Goal: Communication & Community: Answer question/provide support

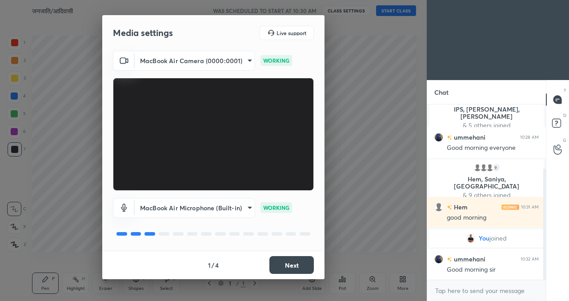
scroll to position [101, 0]
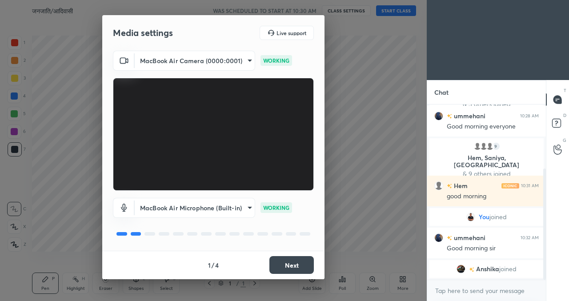
click at [199, 211] on body "1 2 3 4 5 6 7 C X Z C X Z E E Erase all H H जनजाति/आदिवासी WAS SCHEDULED TO STA…" at bounding box center [284, 150] width 569 height 301
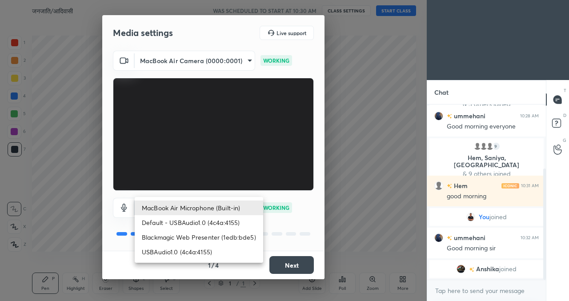
click at [197, 222] on li "Default - USBAudio1.0 (4c4a:4155)" at bounding box center [199, 222] width 128 height 15
type input "default"
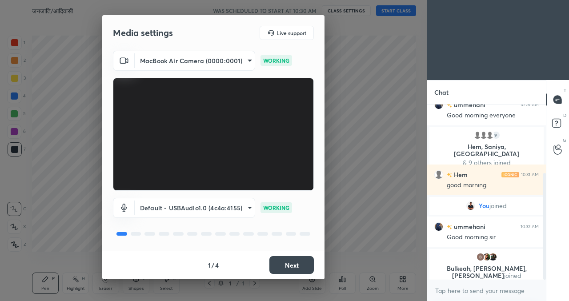
scroll to position [119, 0]
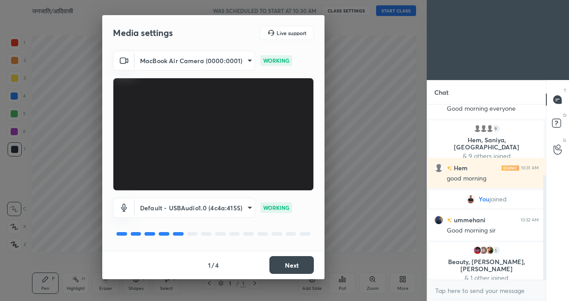
click at [294, 267] on button "Next" at bounding box center [291, 265] width 44 height 18
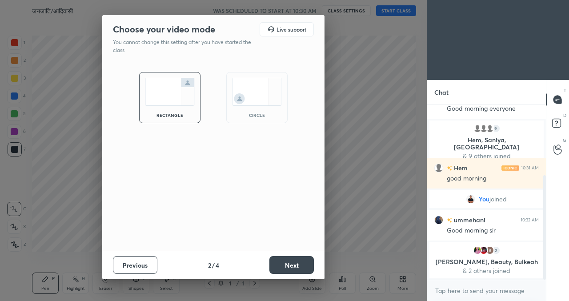
click at [294, 267] on button "Next" at bounding box center [291, 265] width 44 height 18
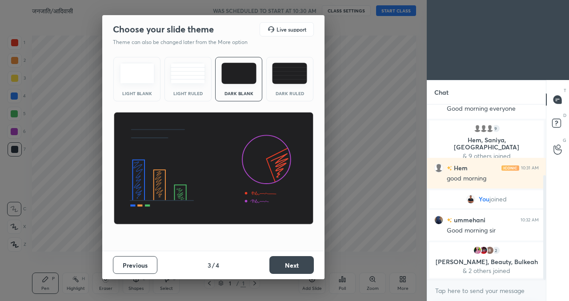
click at [294, 267] on button "Next" at bounding box center [291, 265] width 44 height 18
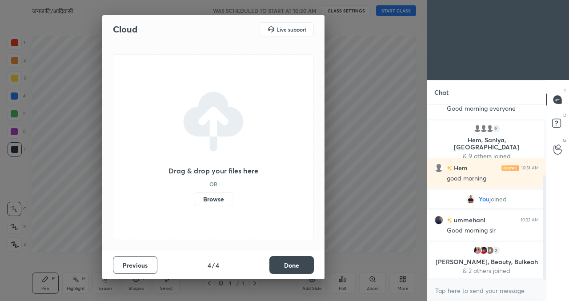
click at [294, 267] on button "Done" at bounding box center [291, 265] width 44 height 18
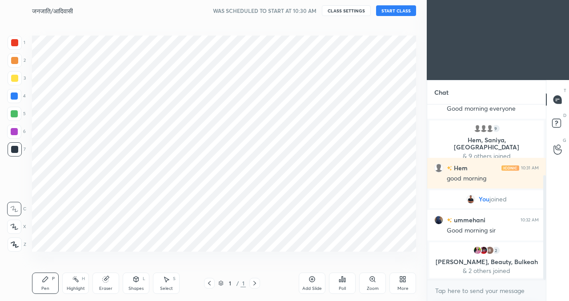
click at [388, 12] on button "START CLASS" at bounding box center [396, 10] width 40 height 11
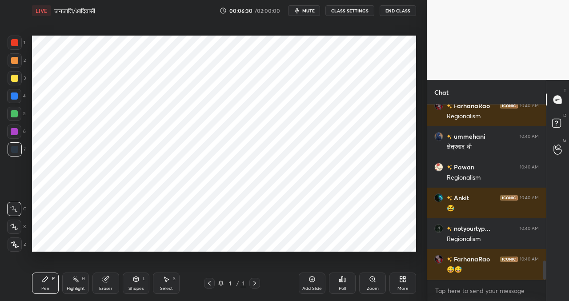
scroll to position [1467, 0]
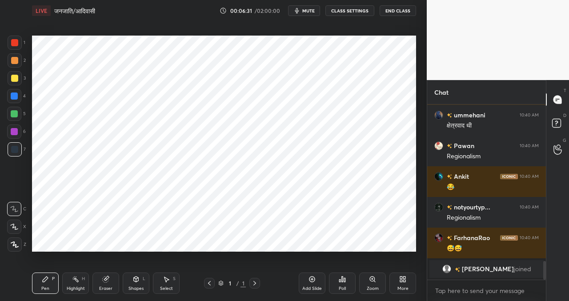
drag, startPoint x: 14, startPoint y: 243, endPoint x: 9, endPoint y: 243, distance: 4.9
click at [14, 244] on icon at bounding box center [15, 244] width 8 height 6
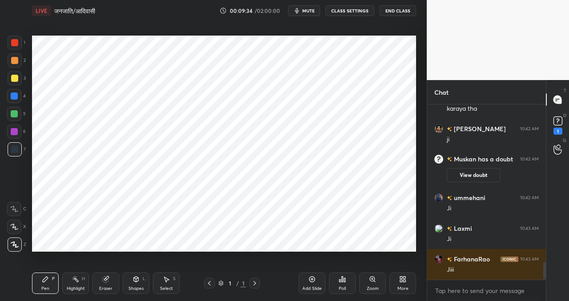
scroll to position [1576, 0]
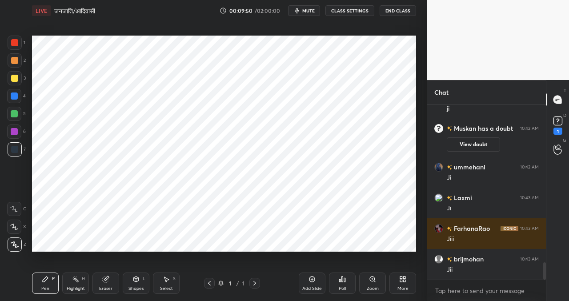
click at [312, 274] on div "Add Slide" at bounding box center [312, 282] width 27 height 21
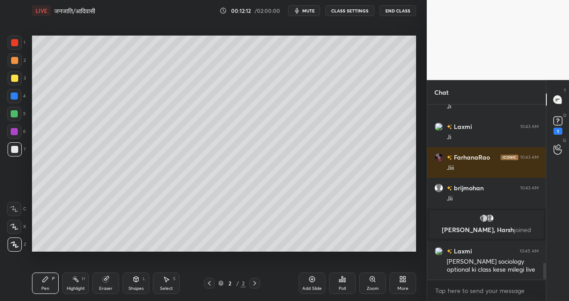
scroll to position [1605, 0]
drag, startPoint x: 316, startPoint y: 278, endPoint x: 320, endPoint y: 272, distance: 7.6
click at [316, 278] on div "Add Slide" at bounding box center [312, 282] width 27 height 21
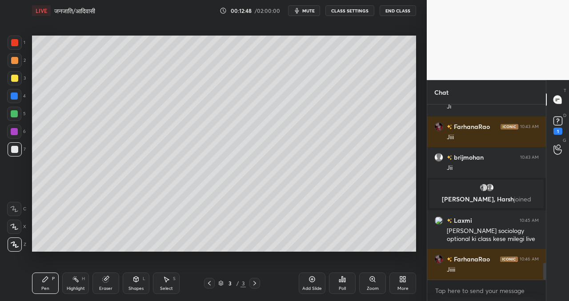
click at [314, 279] on icon at bounding box center [312, 279] width 6 height 6
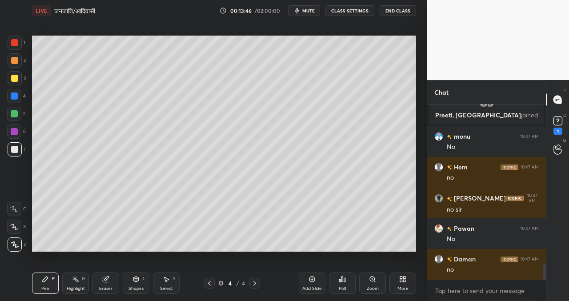
scroll to position [1827, 0]
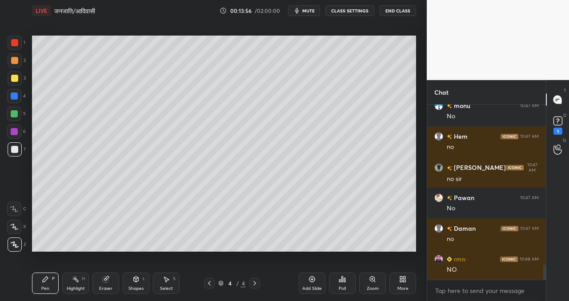
click at [415, 162] on div "Setting up your live class Poll for secs No correct answer Start poll" at bounding box center [223, 143] width 391 height 244
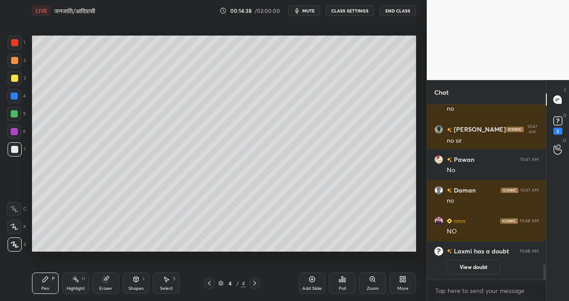
click at [310, 278] on icon at bounding box center [311, 278] width 7 height 7
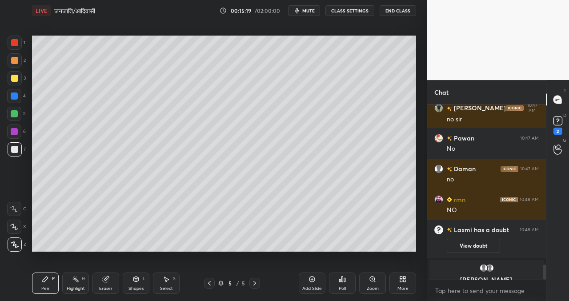
scroll to position [1874, 0]
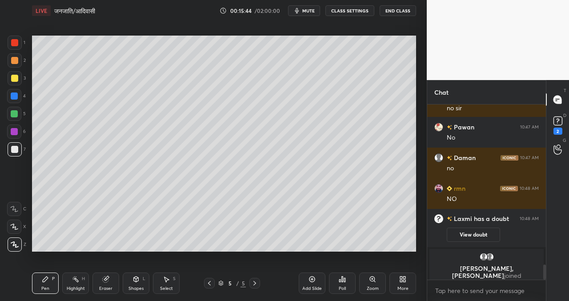
click at [308, 282] on div "Add Slide" at bounding box center [312, 282] width 27 height 21
click at [316, 280] on div "Add Slide" at bounding box center [312, 282] width 27 height 21
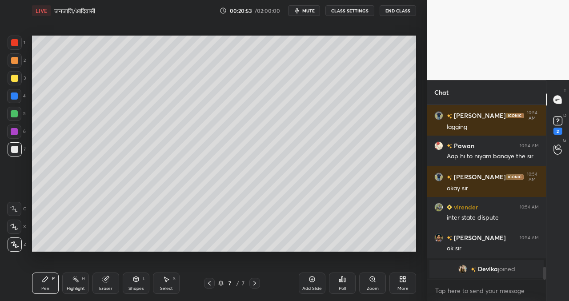
scroll to position [2159, 0]
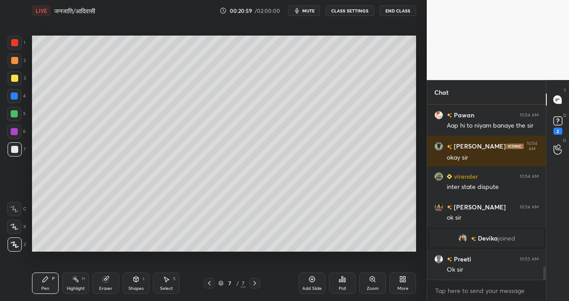
drag, startPoint x: 315, startPoint y: 282, endPoint x: 307, endPoint y: 285, distance: 8.6
click at [315, 282] on div "Add Slide" at bounding box center [312, 282] width 27 height 21
click at [553, 119] on rect at bounding box center [557, 121] width 8 height 8
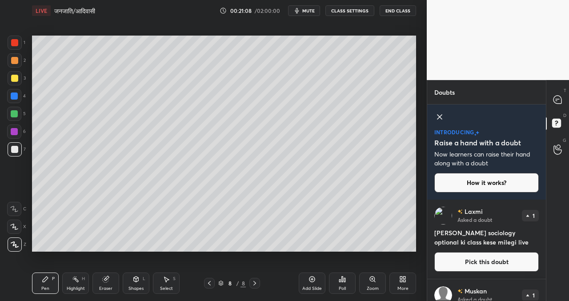
drag, startPoint x: 545, startPoint y: 215, endPoint x: 543, endPoint y: 231, distance: 16.7
click at [547, 232] on div "T Messages (T) D Doubts (D) G Raise Hand (G)" at bounding box center [556, 190] width 23 height 221
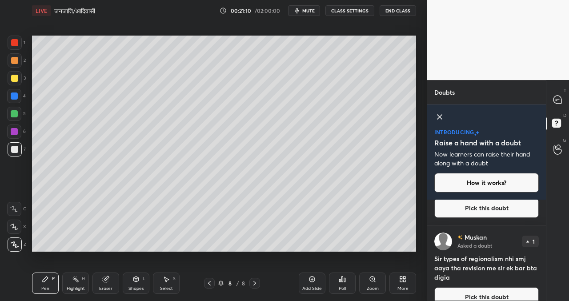
scroll to position [53, 0]
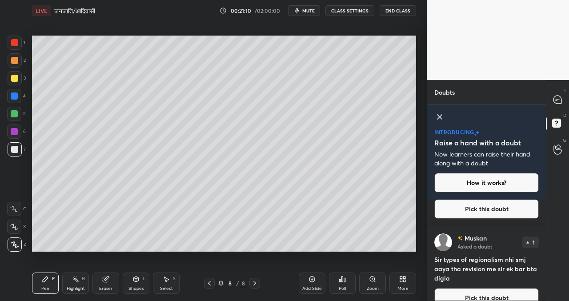
drag, startPoint x: 496, startPoint y: 209, endPoint x: 488, endPoint y: 210, distance: 8.5
click at [496, 209] on button "Pick this doubt" at bounding box center [486, 209] width 104 height 20
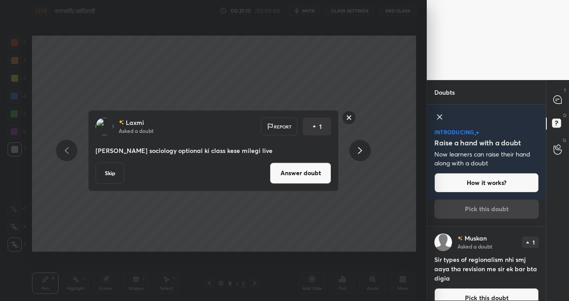
scroll to position [0, 0]
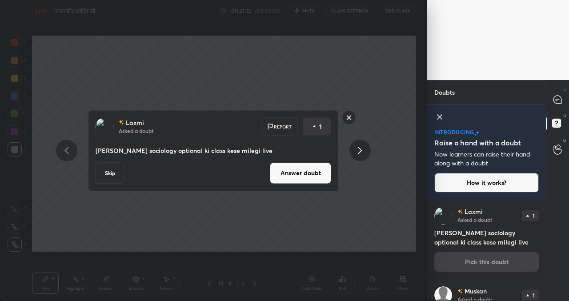
drag, startPoint x: 305, startPoint y: 175, endPoint x: 284, endPoint y: 183, distance: 22.5
click at [305, 175] on button "Answer doubt" at bounding box center [300, 172] width 61 height 21
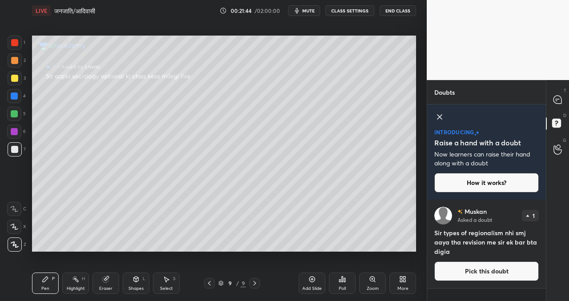
click at [442, 112] on icon at bounding box center [439, 116] width 11 height 11
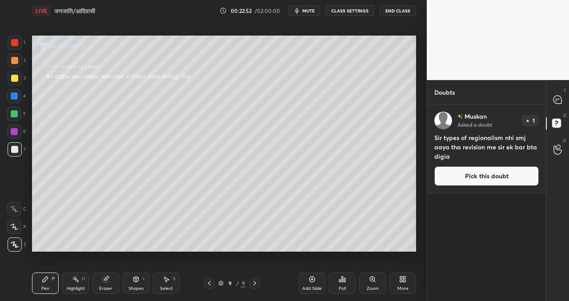
drag, startPoint x: 479, startPoint y: 167, endPoint x: 475, endPoint y: 164, distance: 5.1
click at [479, 167] on button "Pick this doubt" at bounding box center [486, 176] width 104 height 20
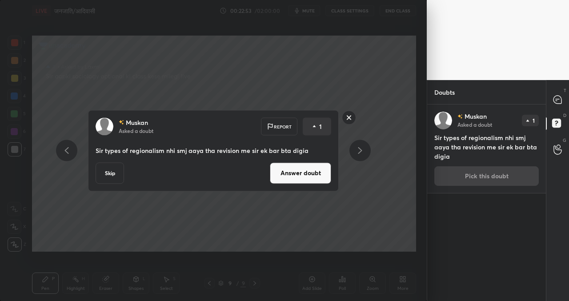
drag, startPoint x: 300, startPoint y: 175, endPoint x: 295, endPoint y: 173, distance: 5.9
click at [300, 175] on button "Answer doubt" at bounding box center [300, 172] width 61 height 21
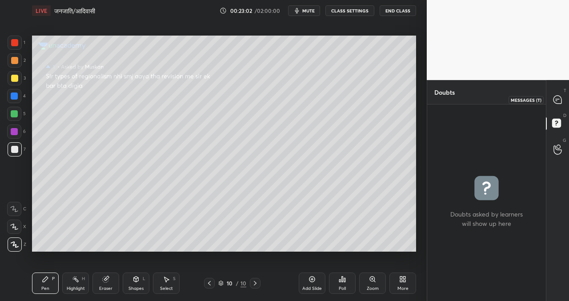
click at [564, 102] on div at bounding box center [558, 100] width 18 height 16
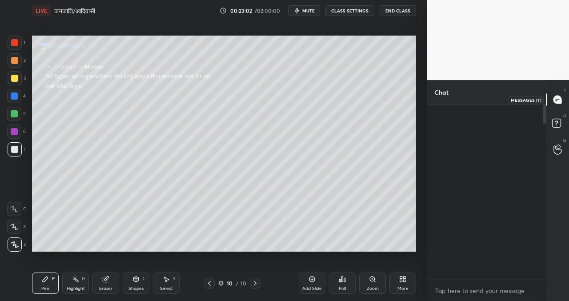
scroll to position [172, 116]
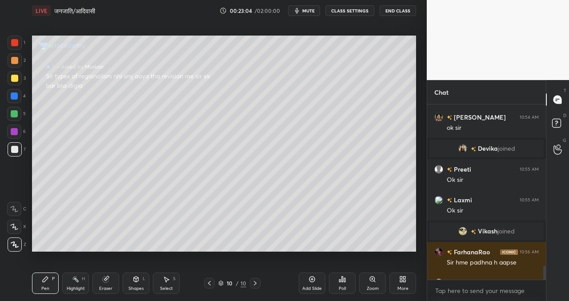
click at [418, 237] on div "Setting up your live class Poll for secs No correct answer Start poll" at bounding box center [223, 143] width 391 height 244
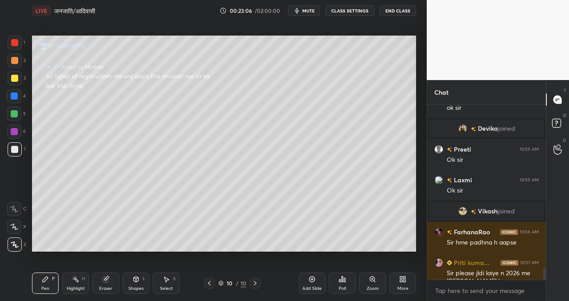
scroll to position [2363, 0]
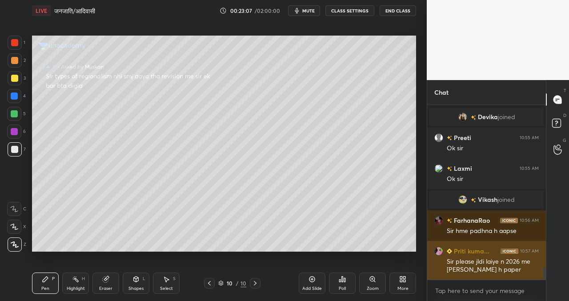
drag, startPoint x: 545, startPoint y: 271, endPoint x: 539, endPoint y: 274, distance: 6.2
click at [545, 278] on div at bounding box center [544, 273] width 3 height 12
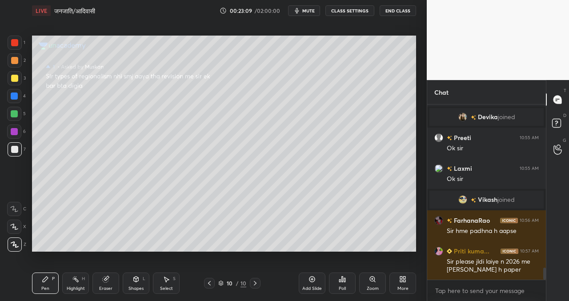
click at [212, 280] on icon at bounding box center [209, 282] width 7 height 7
click at [208, 282] on icon at bounding box center [209, 282] width 7 height 7
click at [209, 285] on icon at bounding box center [209, 282] width 7 height 7
click at [257, 281] on icon at bounding box center [254, 282] width 7 height 7
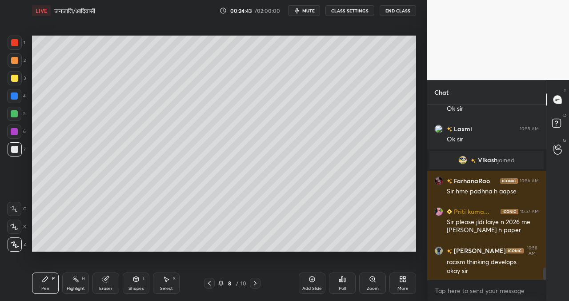
scroll to position [2412, 0]
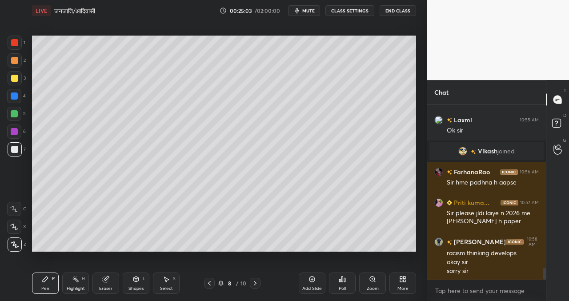
click at [315, 278] on div "Add Slide" at bounding box center [312, 282] width 27 height 21
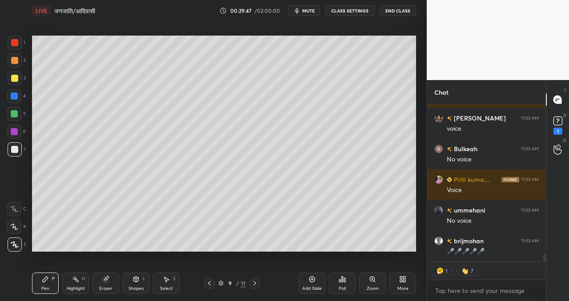
scroll to position [3106, 0]
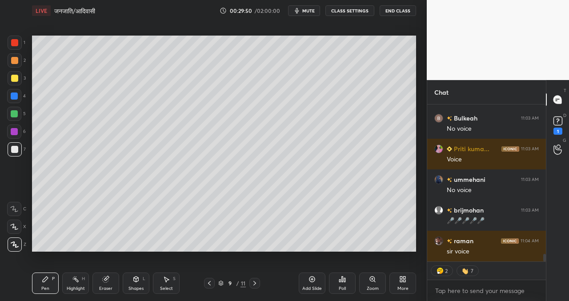
click at [347, 11] on button "CLASS SETTINGS" at bounding box center [349, 10] width 49 height 11
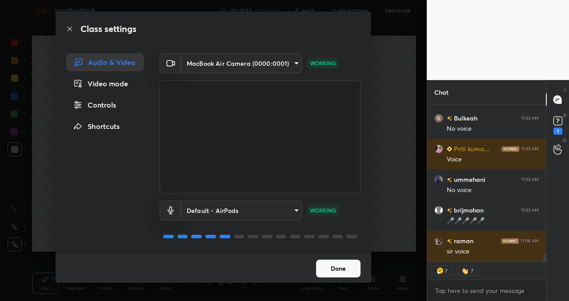
click at [248, 213] on body "1 2 3 4 5 6 7 C X Z C X Z E E Erase all H H LIVE जनजाति/आदिवासी 00:29:52 / 02:0…" at bounding box center [284, 150] width 569 height 301
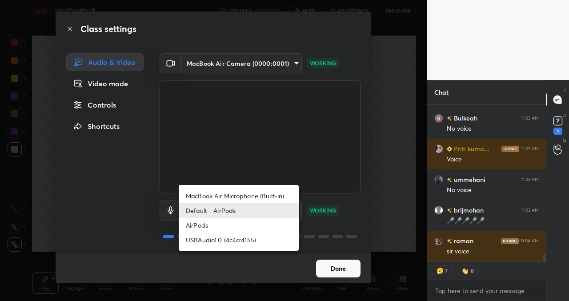
type textarea "x"
click at [227, 241] on li "USBAudio1.0 (4c4a:4155)" at bounding box center [239, 239] width 120 height 15
type input "548bd74274c2bb487a288a0f4b7fe6ca763920e515f1879e3a5eaec74d8e9bbf"
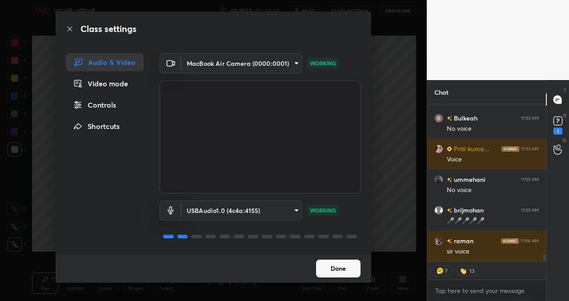
scroll to position [3137, 0]
click at [331, 266] on button "Done" at bounding box center [338, 268] width 44 height 18
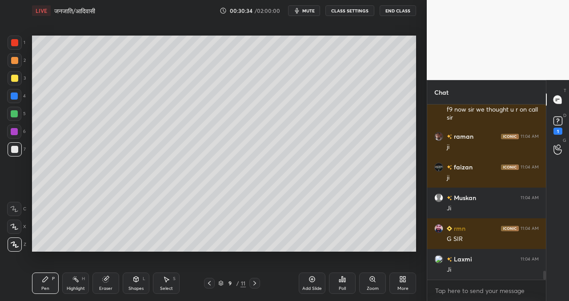
scroll to position [3300, 0]
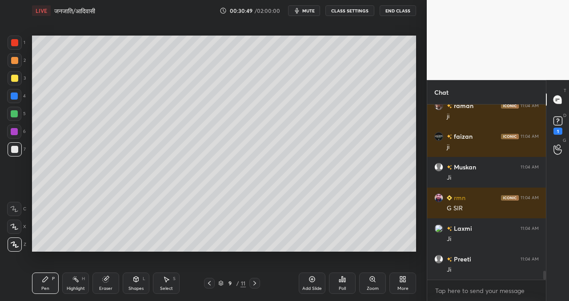
click at [354, 12] on button "CLASS SETTINGS" at bounding box center [349, 10] width 49 height 11
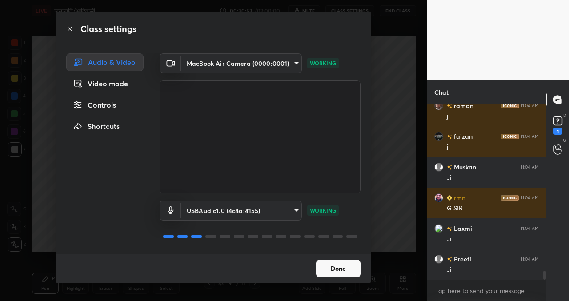
click at [333, 268] on button "Done" at bounding box center [338, 268] width 44 height 18
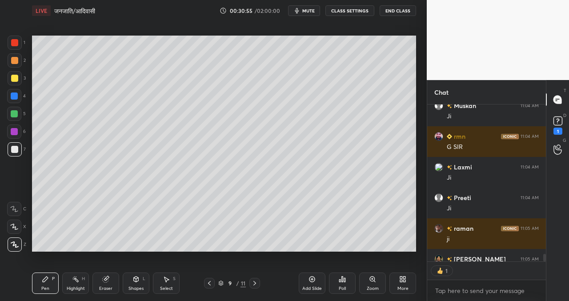
scroll to position [3, 3]
drag, startPoint x: 317, startPoint y: 278, endPoint x: 314, endPoint y: 272, distance: 5.8
click at [317, 278] on div "Add Slide" at bounding box center [312, 282] width 27 height 21
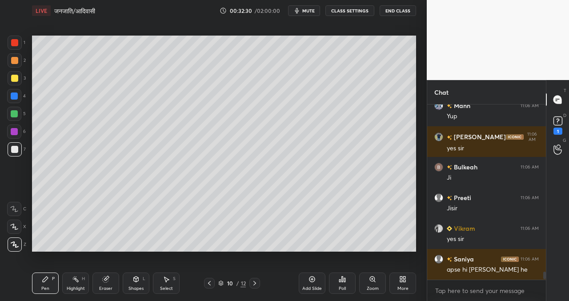
scroll to position [3604, 0]
click at [417, 225] on div "Setting up your live class Poll for secs No correct answer Start poll" at bounding box center [223, 143] width 391 height 244
click at [416, 218] on div "Setting up your live class Poll for secs No correct answer Start poll" at bounding box center [223, 143] width 391 height 244
drag, startPoint x: 317, startPoint y: 255, endPoint x: 315, endPoint y: 263, distance: 9.2
click at [314, 251] on div "Setting up your live class Poll for secs No correct answer Start poll" at bounding box center [223, 143] width 391 height 244
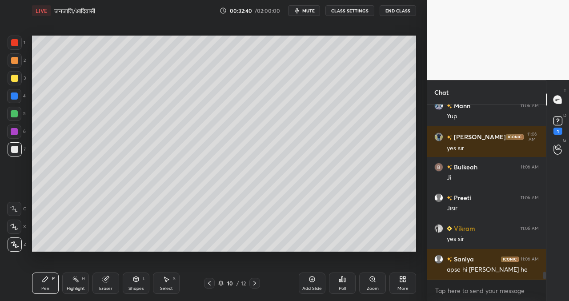
click at [313, 279] on icon at bounding box center [311, 279] width 3 height 3
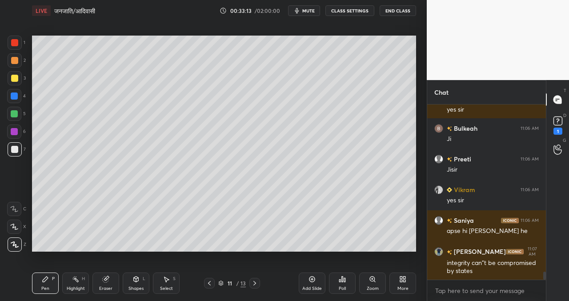
scroll to position [3674, 0]
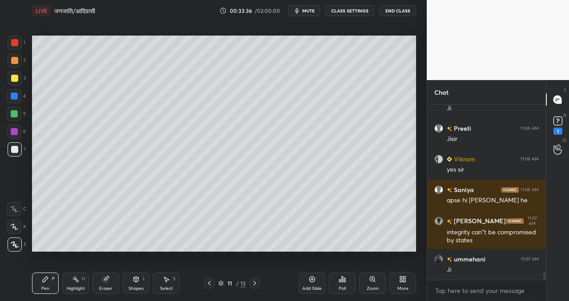
drag, startPoint x: 311, startPoint y: 277, endPoint x: 294, endPoint y: 266, distance: 21.0
click at [310, 279] on icon at bounding box center [311, 278] width 7 height 7
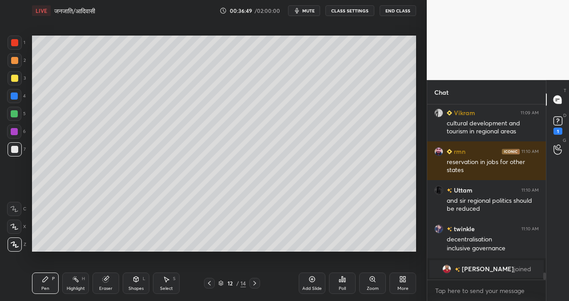
scroll to position [4019, 0]
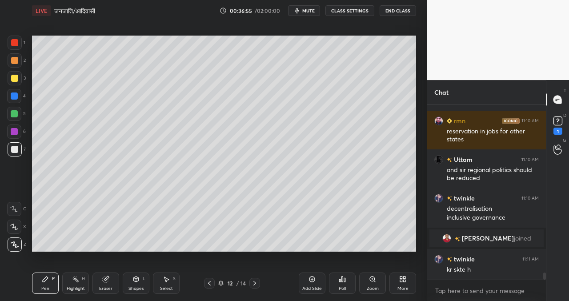
click at [316, 277] on div "Add Slide" at bounding box center [312, 282] width 27 height 21
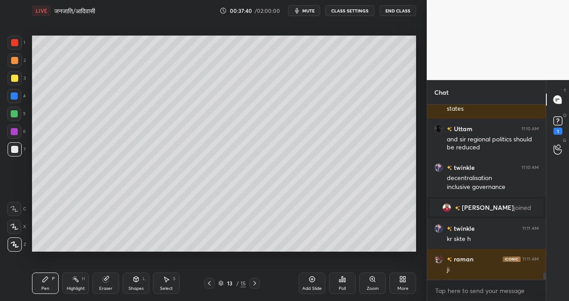
scroll to position [4080, 0]
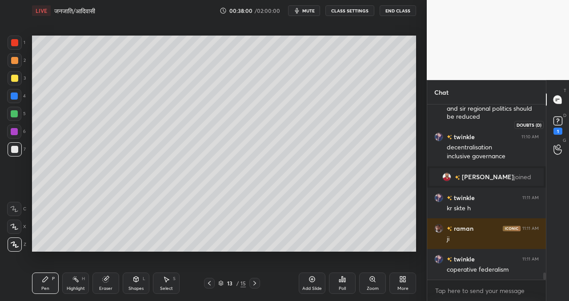
click at [555, 120] on rect at bounding box center [557, 121] width 8 height 8
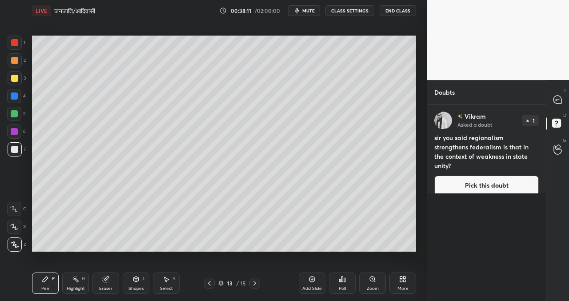
click at [476, 175] on button "Pick this doubt" at bounding box center [486, 185] width 104 height 20
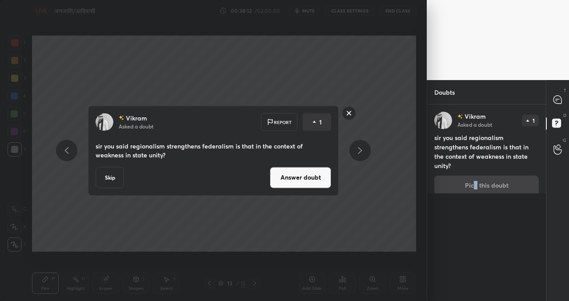
drag, startPoint x: 300, startPoint y: 175, endPoint x: 291, endPoint y: 179, distance: 9.3
click at [300, 175] on button "Answer doubt" at bounding box center [300, 177] width 61 height 21
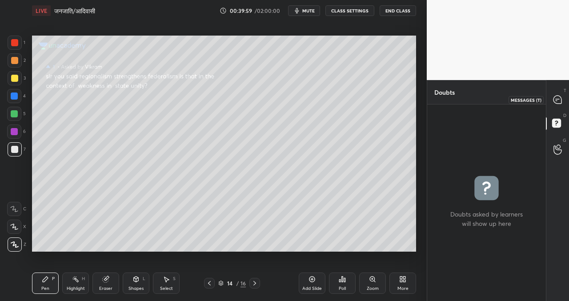
click at [556, 100] on icon at bounding box center [557, 99] width 9 height 9
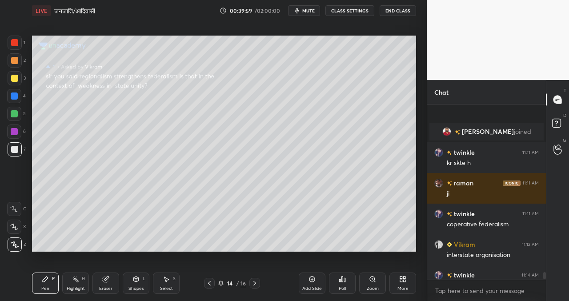
scroll to position [4310, 0]
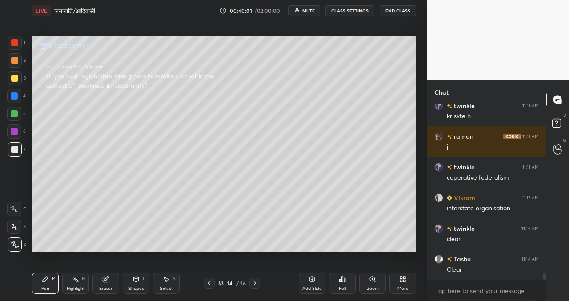
click at [312, 279] on icon at bounding box center [311, 278] width 7 height 7
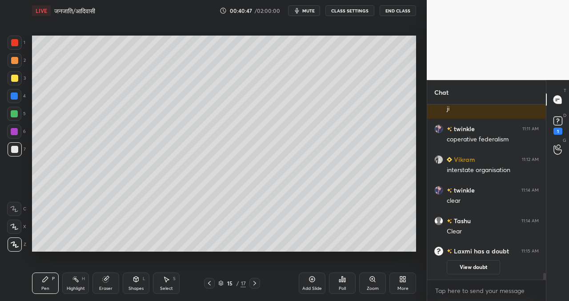
click at [161, 252] on div "Setting up your live class Poll for secs No correct answer Start poll" at bounding box center [223, 143] width 391 height 244
click at [160, 255] on div "Setting up your live class Poll for secs No correct answer Start poll" at bounding box center [223, 143] width 391 height 244
click at [182, 255] on div "Setting up your live class Poll for secs No correct answer Start poll" at bounding box center [223, 143] width 391 height 244
click at [263, 259] on div "Setting up your live class Poll for secs No correct answer Start poll" at bounding box center [223, 143] width 391 height 244
click at [470, 264] on button "View doubt" at bounding box center [472, 267] width 53 height 14
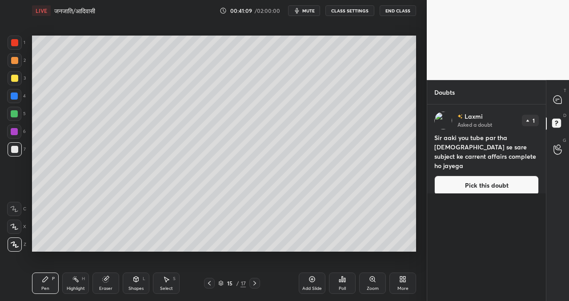
drag, startPoint x: 475, startPoint y: 178, endPoint x: 465, endPoint y: 179, distance: 10.3
click at [475, 179] on button "Pick this doubt" at bounding box center [486, 185] width 104 height 20
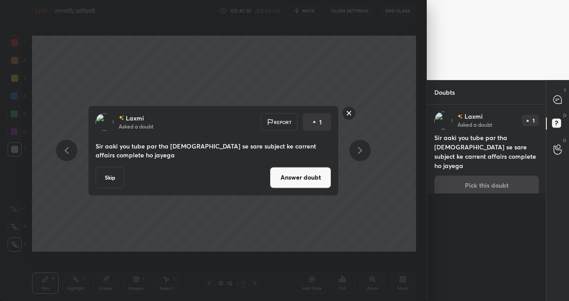
click at [116, 176] on button "Skip" at bounding box center [110, 177] width 28 height 21
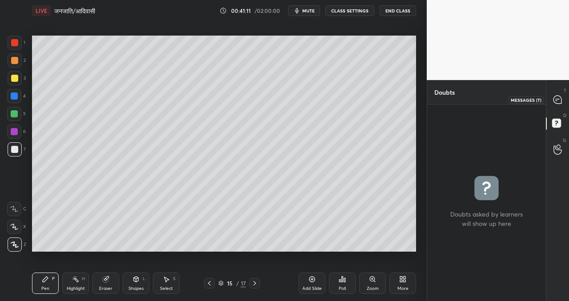
drag, startPoint x: 553, startPoint y: 101, endPoint x: 544, endPoint y: 104, distance: 10.3
click at [553, 102] on icon at bounding box center [557, 99] width 9 height 9
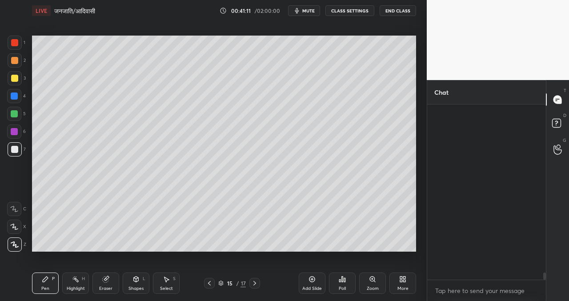
scroll to position [172, 116]
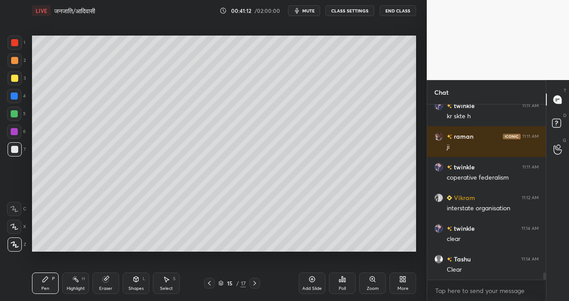
click at [256, 285] on icon at bounding box center [254, 282] width 7 height 7
click at [255, 283] on icon at bounding box center [254, 282] width 7 height 7
click at [311, 283] on div "Add Slide" at bounding box center [312, 282] width 27 height 21
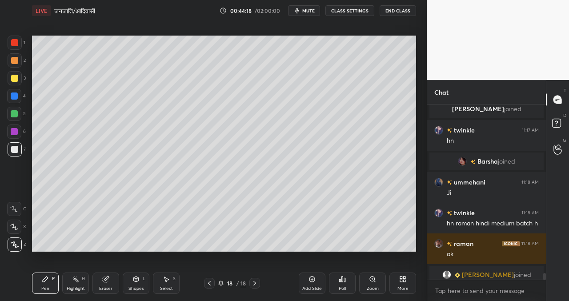
scroll to position [4467, 0]
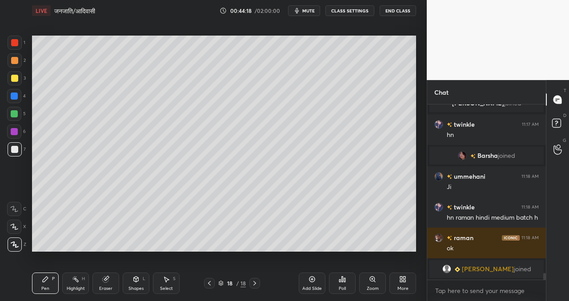
drag, startPoint x: 544, startPoint y: 275, endPoint x: 546, endPoint y: 285, distance: 9.5
click at [546, 286] on div "Chat raman 11:17 AM hindi medium bach hai [PERSON_NAME] joined twinkle 11:17 AM…" at bounding box center [497, 190] width 142 height 221
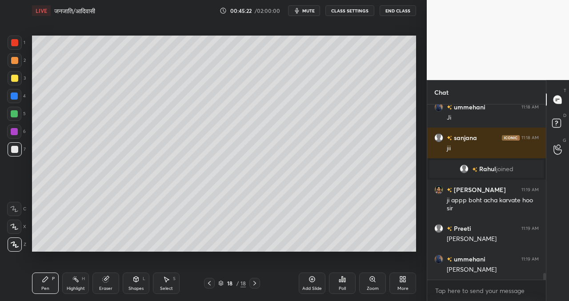
scroll to position [4569, 0]
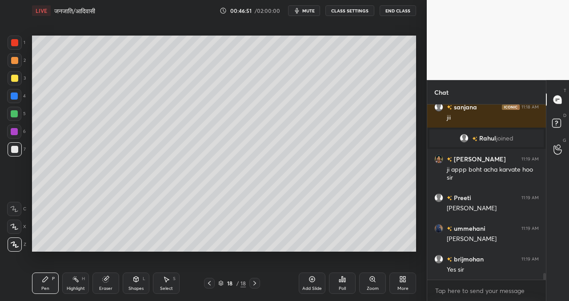
click at [314, 276] on icon at bounding box center [311, 278] width 7 height 7
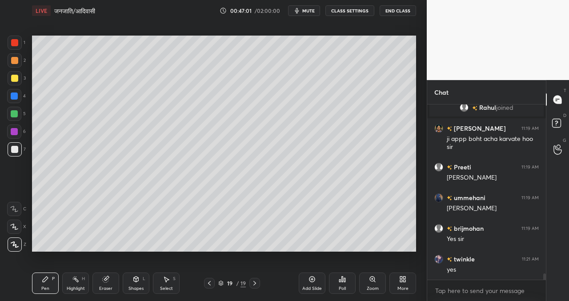
click at [135, 285] on div "Shapes L" at bounding box center [136, 282] width 27 height 21
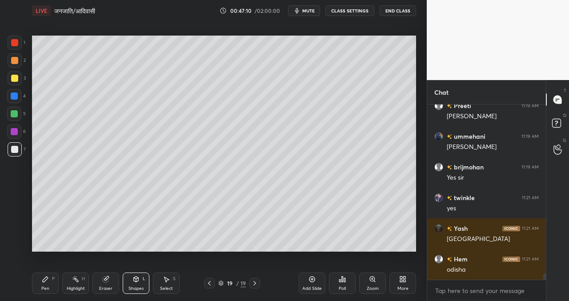
scroll to position [4692, 0]
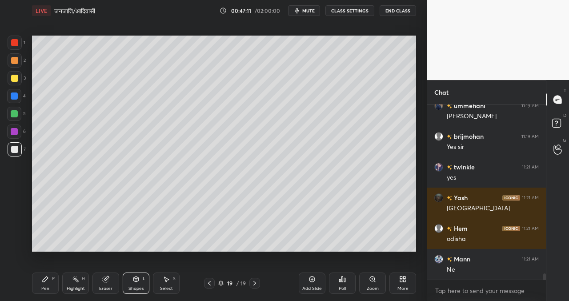
click at [16, 93] on div at bounding box center [14, 95] width 7 height 7
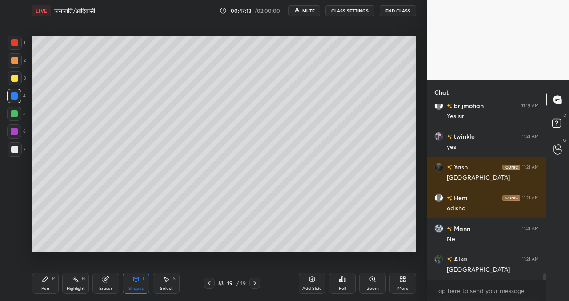
scroll to position [4753, 0]
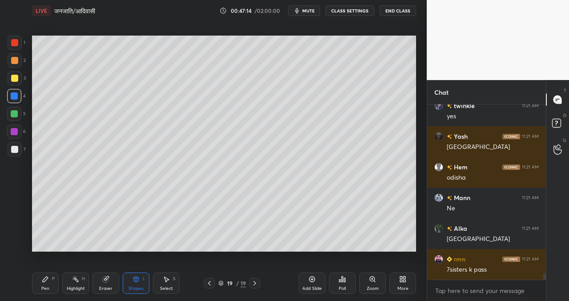
drag, startPoint x: 45, startPoint y: 277, endPoint x: 50, endPoint y: 268, distance: 10.5
click at [45, 277] on icon at bounding box center [45, 278] width 7 height 7
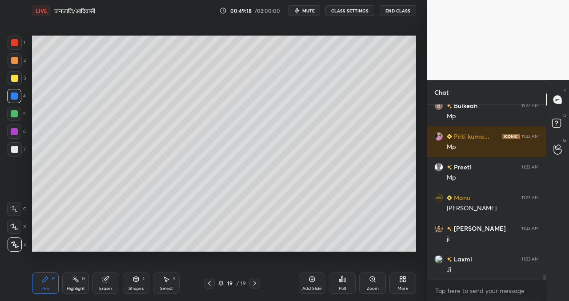
scroll to position [5405, 0]
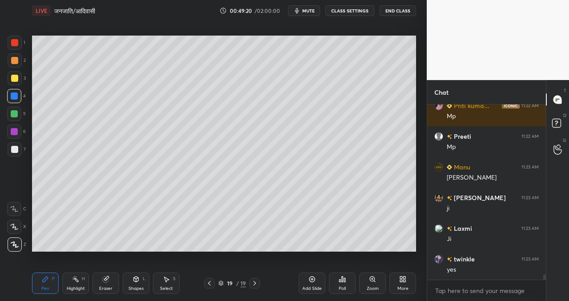
click at [310, 281] on icon at bounding box center [312, 279] width 6 height 6
click at [14, 149] on div at bounding box center [14, 149] width 7 height 7
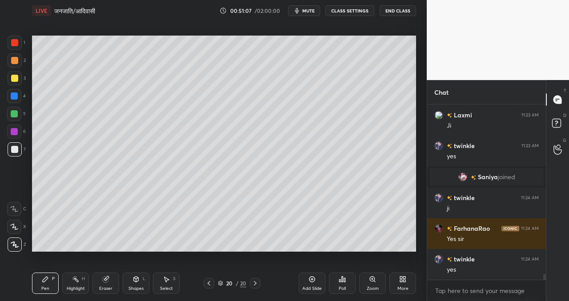
scroll to position [5304, 0]
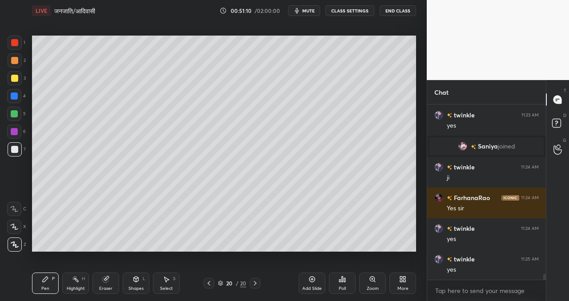
click at [310, 279] on icon at bounding box center [311, 278] width 7 height 7
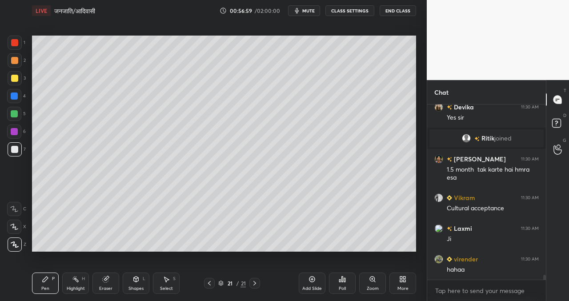
scroll to position [5980, 0]
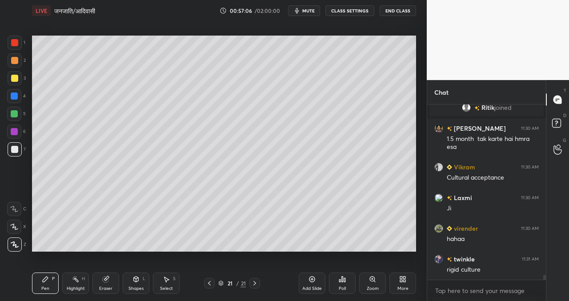
click at [314, 278] on icon at bounding box center [311, 278] width 7 height 7
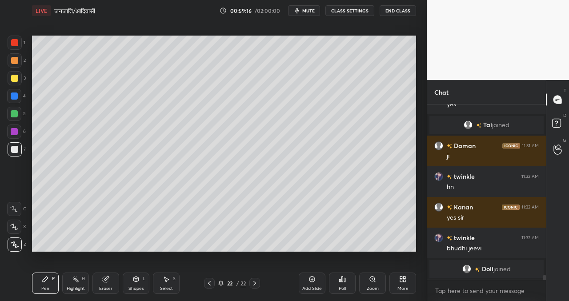
scroll to position [6060, 0]
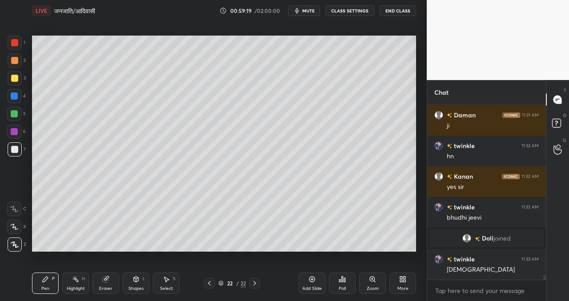
click at [309, 279] on icon at bounding box center [311, 278] width 7 height 7
click at [211, 283] on icon at bounding box center [209, 282] width 7 height 7
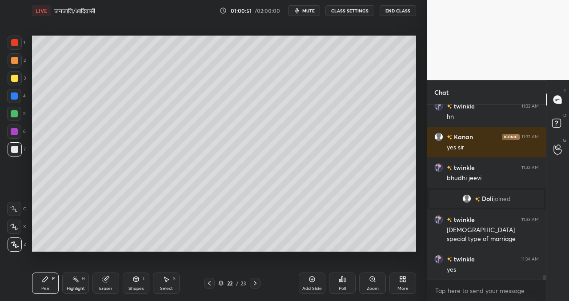
scroll to position [6121, 0]
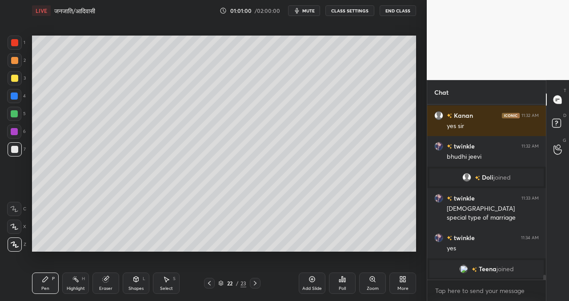
click at [255, 282] on icon at bounding box center [254, 282] width 7 height 7
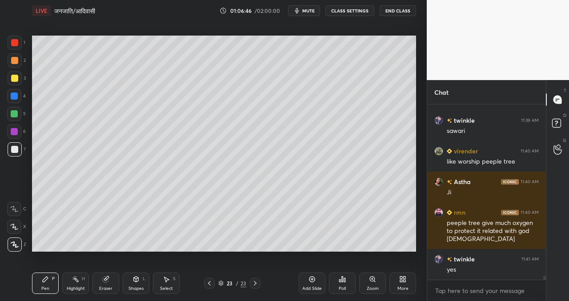
scroll to position [7179, 0]
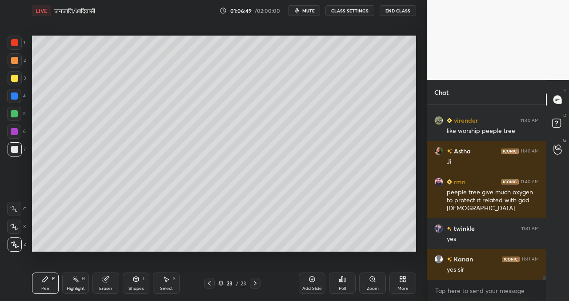
click at [312, 276] on icon at bounding box center [311, 278] width 7 height 7
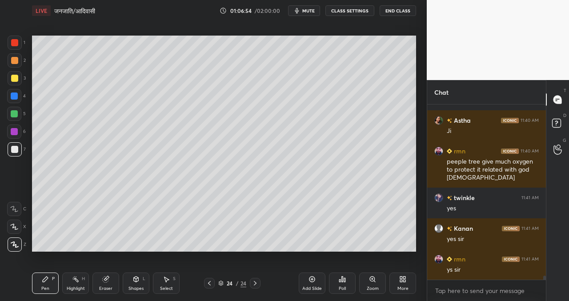
scroll to position [7241, 0]
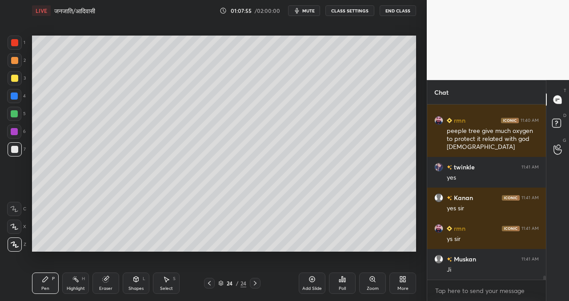
drag, startPoint x: 333, startPoint y: 255, endPoint x: 346, endPoint y: 255, distance: 12.4
click at [342, 255] on div "Setting up your live class Poll for secs No correct answer Start poll" at bounding box center [223, 143] width 391 height 244
click at [361, 255] on div "Setting up your live class Poll for secs No correct answer Start poll" at bounding box center [223, 143] width 391 height 244
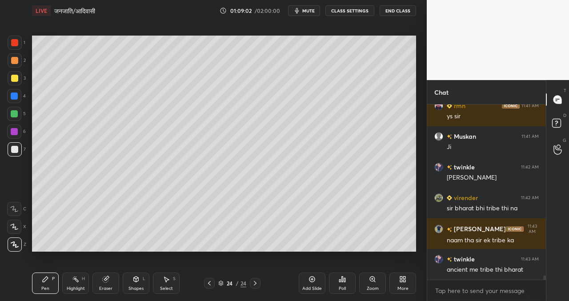
scroll to position [7394, 0]
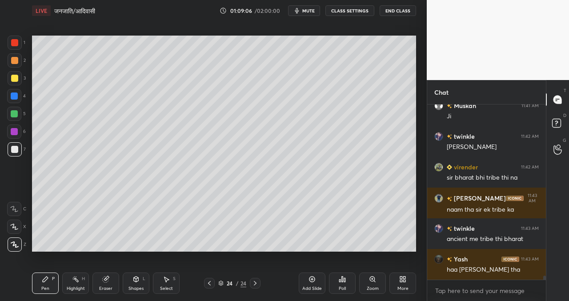
click at [311, 279] on icon at bounding box center [311, 278] width 7 height 7
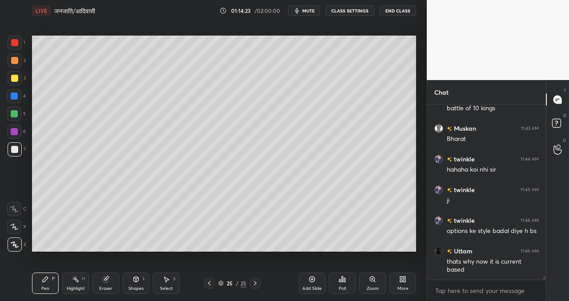
scroll to position [7625, 0]
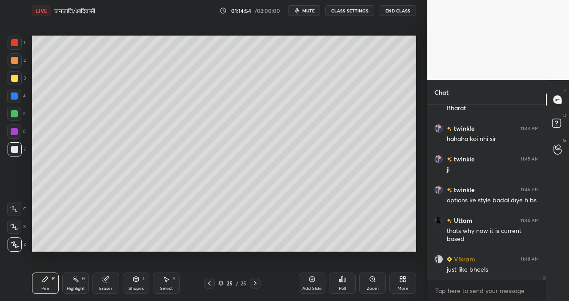
click at [314, 279] on icon at bounding box center [312, 279] width 6 height 6
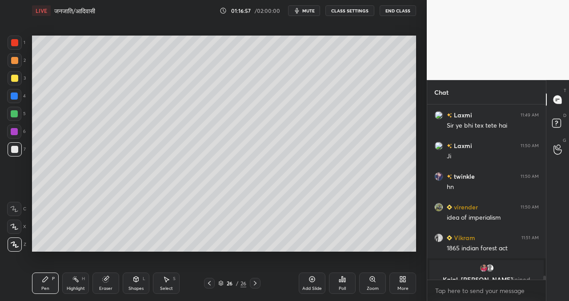
scroll to position [7811, 0]
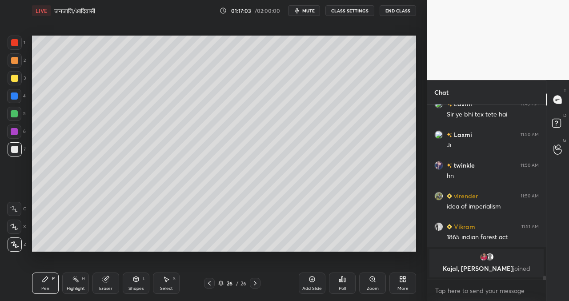
click at [375, 250] on div "Setting up your live class Poll for secs No correct answer Start poll" at bounding box center [223, 143] width 391 height 244
click at [306, 280] on div "Add Slide" at bounding box center [312, 282] width 27 height 21
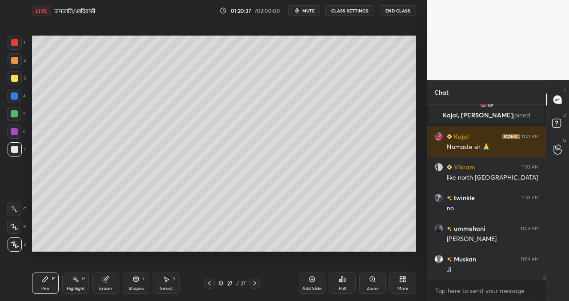
scroll to position [7509, 0]
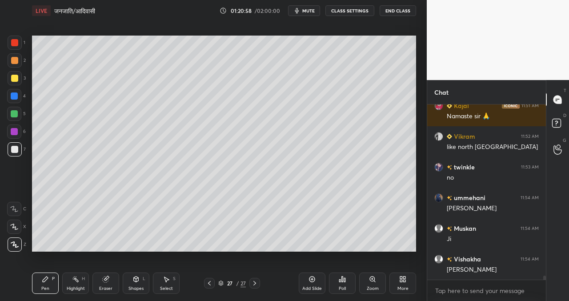
click at [124, 254] on div "Setting up your live class Poll for secs No correct answer Start poll" at bounding box center [223, 143] width 391 height 244
click at [127, 253] on div "Setting up your live class Poll for secs No correct answer Start poll" at bounding box center [223, 143] width 391 height 244
click at [128, 252] on div "Setting up your live class Poll for secs No correct answer Start poll" at bounding box center [223, 143] width 391 height 244
drag, startPoint x: 313, startPoint y: 282, endPoint x: 274, endPoint y: 260, distance: 45.0
click at [312, 281] on icon at bounding box center [311, 278] width 7 height 7
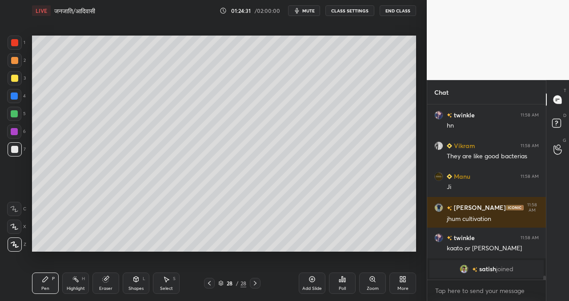
scroll to position [7653, 0]
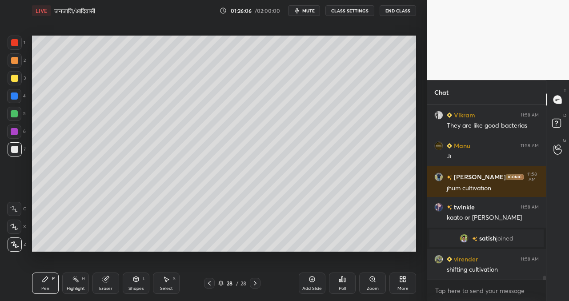
click at [311, 280] on icon at bounding box center [311, 278] width 7 height 7
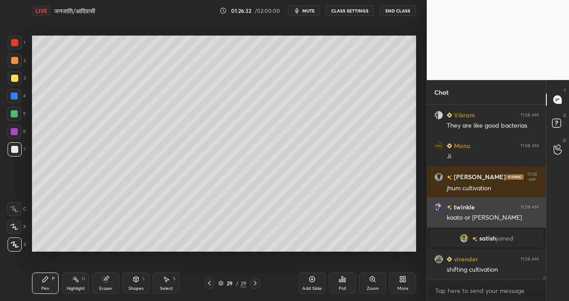
click at [439, 207] on img "grid" at bounding box center [438, 207] width 9 height 9
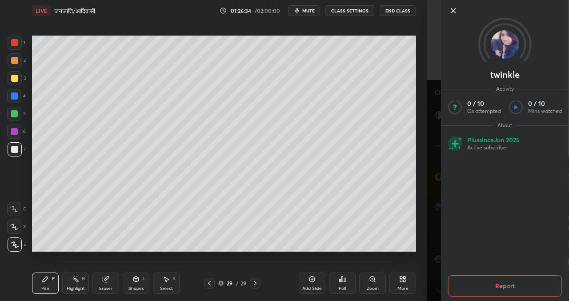
drag, startPoint x: 453, startPoint y: 9, endPoint x: 448, endPoint y: 14, distance: 6.9
click at [452, 10] on icon at bounding box center [453, 10] width 11 height 11
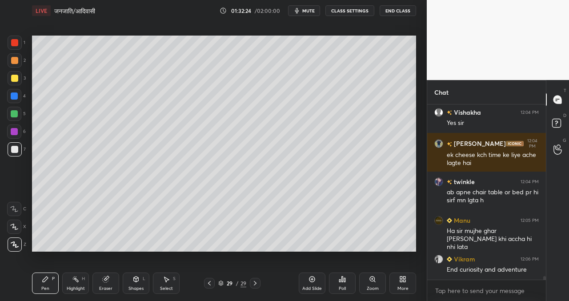
scroll to position [8268, 0]
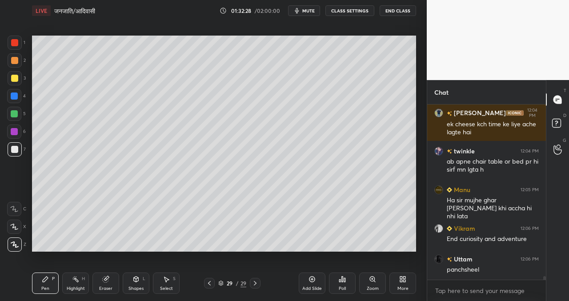
click at [314, 274] on div "Add Slide" at bounding box center [312, 282] width 27 height 21
click at [312, 281] on icon at bounding box center [311, 278] width 7 height 7
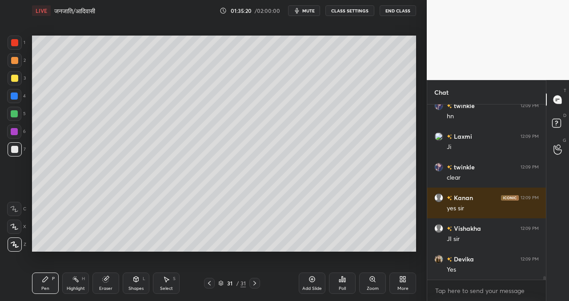
scroll to position [8473, 0]
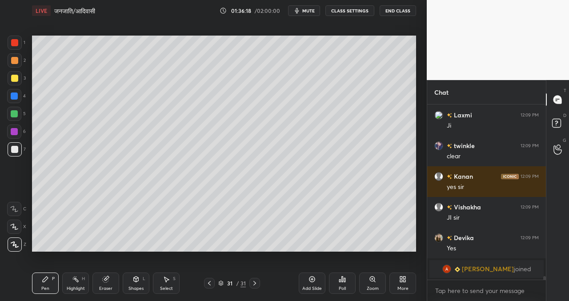
click at [312, 280] on icon at bounding box center [311, 278] width 7 height 7
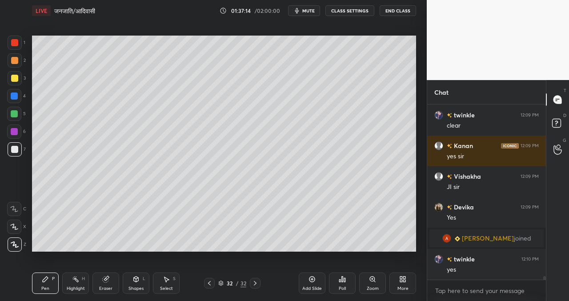
click at [312, 278] on icon at bounding box center [311, 278] width 7 height 7
click at [312, 280] on icon at bounding box center [311, 278] width 7 height 7
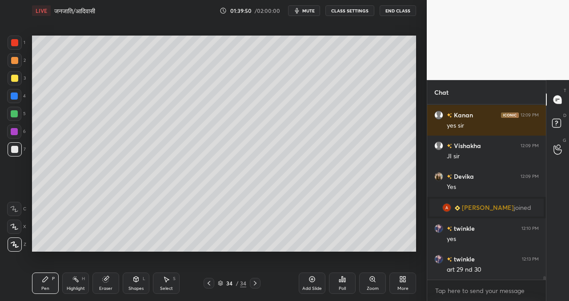
click at [310, 277] on icon at bounding box center [311, 278] width 7 height 7
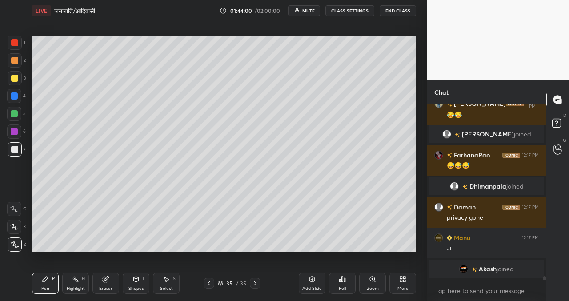
scroll to position [8455, 0]
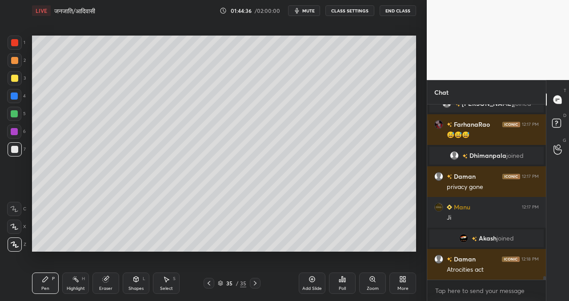
click at [390, 253] on div "Setting up your live class Poll for secs No correct answer Start poll" at bounding box center [223, 143] width 391 height 244
click at [310, 282] on icon at bounding box center [311, 278] width 7 height 7
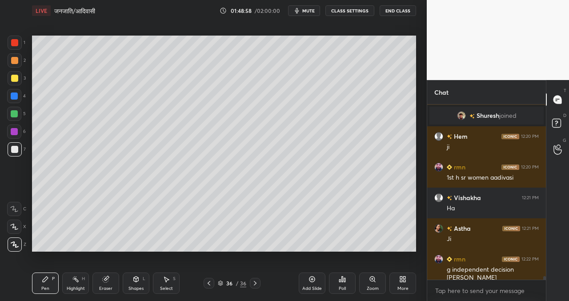
scroll to position [8643, 0]
click at [308, 284] on div "Add Slide" at bounding box center [312, 282] width 27 height 21
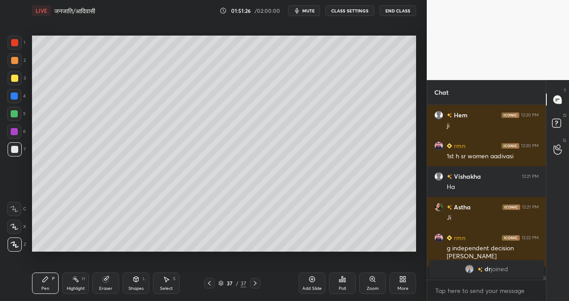
scroll to position [8654, 0]
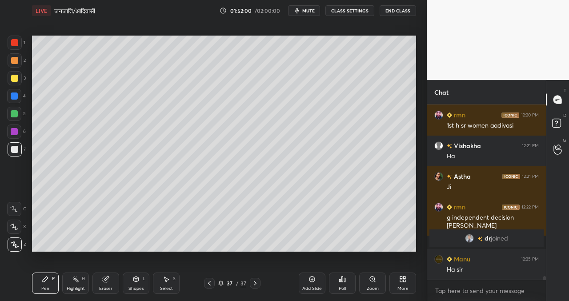
click at [309, 279] on icon at bounding box center [311, 278] width 7 height 7
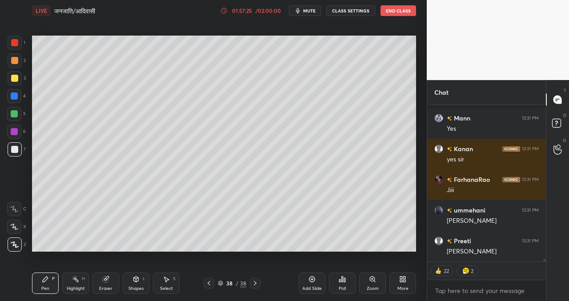
scroll to position [8913, 0]
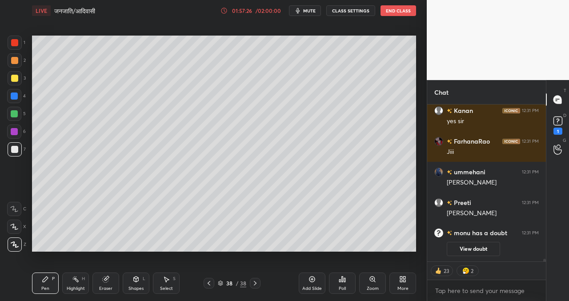
click at [315, 275] on div "Add Slide" at bounding box center [312, 282] width 27 height 21
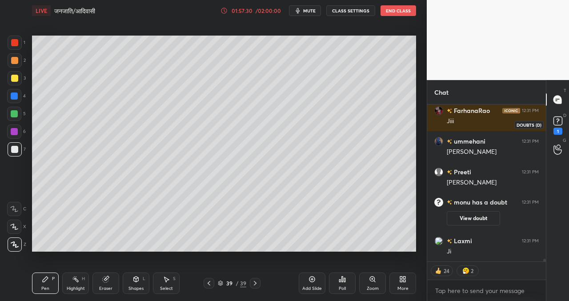
click at [559, 121] on rect at bounding box center [557, 121] width 8 height 8
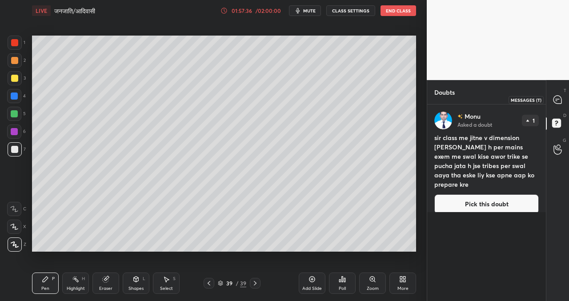
click at [556, 101] on icon at bounding box center [557, 100] width 8 height 8
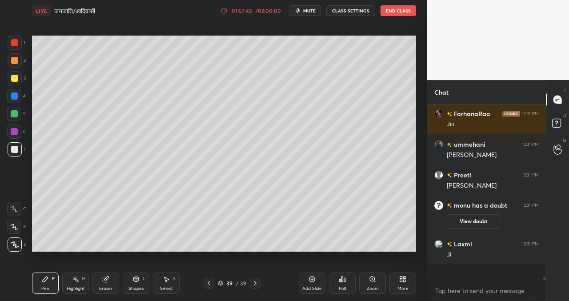
scroll to position [9046, 0]
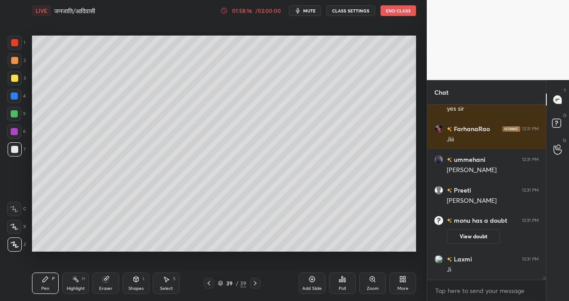
click at [308, 282] on div "Add Slide" at bounding box center [312, 282] width 27 height 21
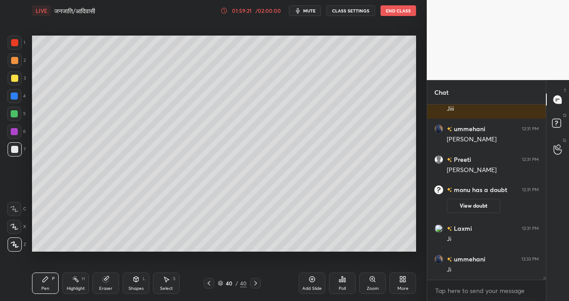
drag, startPoint x: 479, startPoint y: 203, endPoint x: 466, endPoint y: 201, distance: 13.1
click at [479, 205] on button "View doubt" at bounding box center [472, 206] width 53 height 14
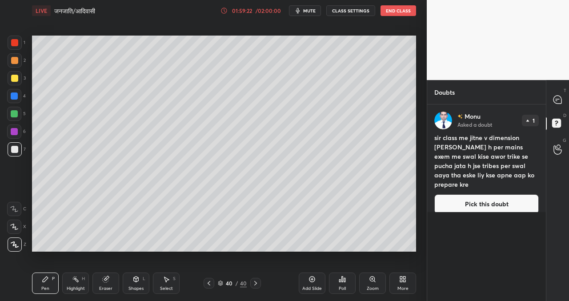
drag, startPoint x: 473, startPoint y: 203, endPoint x: 463, endPoint y: 200, distance: 10.6
click at [474, 204] on button "Pick this doubt" at bounding box center [486, 204] width 104 height 20
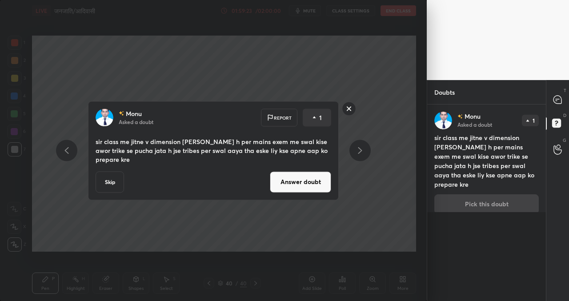
click at [307, 179] on button "Answer doubt" at bounding box center [300, 181] width 61 height 21
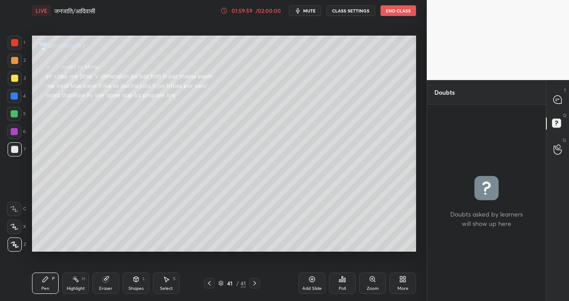
click at [416, 173] on div "Setting up your live class Poll for secs No correct answer Start poll" at bounding box center [223, 143] width 391 height 244
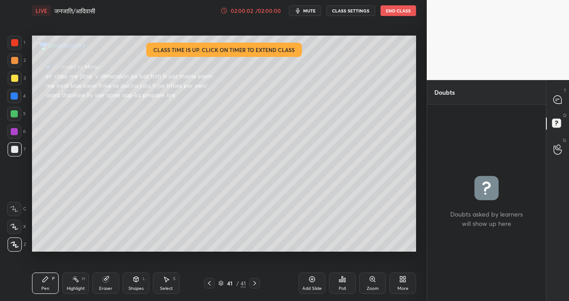
click at [384, 244] on div "Setting up your live class Class time is up. Click on timer to extend class Pol…" at bounding box center [223, 143] width 391 height 244
drag, startPoint x: 557, startPoint y: 101, endPoint x: 551, endPoint y: 104, distance: 6.8
click at [553, 102] on icon at bounding box center [557, 99] width 9 height 9
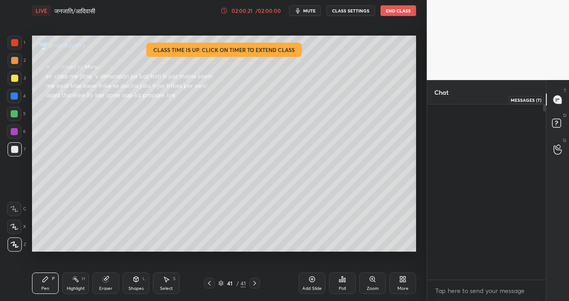
scroll to position [172, 116]
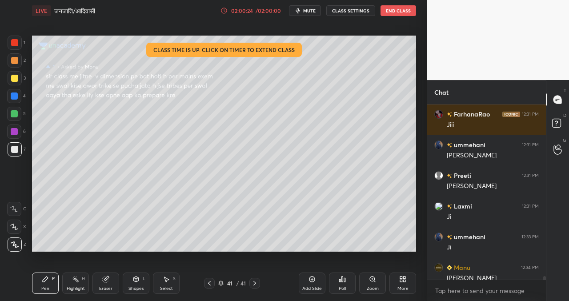
click at [349, 282] on div "Poll" at bounding box center [342, 282] width 27 height 21
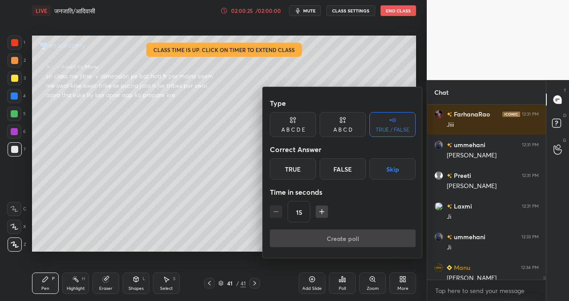
click at [290, 172] on div "True" at bounding box center [293, 168] width 46 height 21
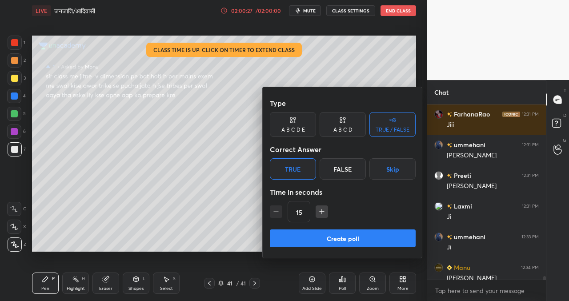
drag, startPoint x: 324, startPoint y: 237, endPoint x: 278, endPoint y: 266, distance: 54.1
click at [324, 237] on button "Create poll" at bounding box center [343, 238] width 146 height 18
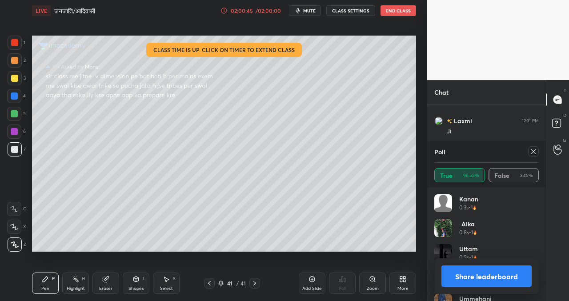
scroll to position [9177, 0]
click at [535, 149] on icon at bounding box center [532, 151] width 7 height 7
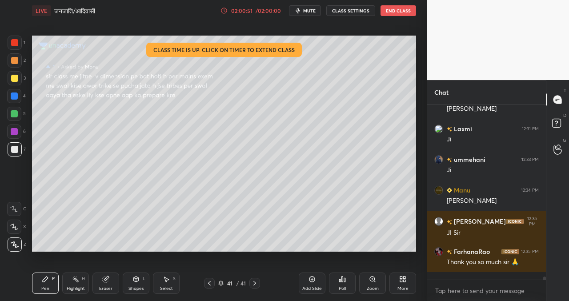
scroll to position [0, 0]
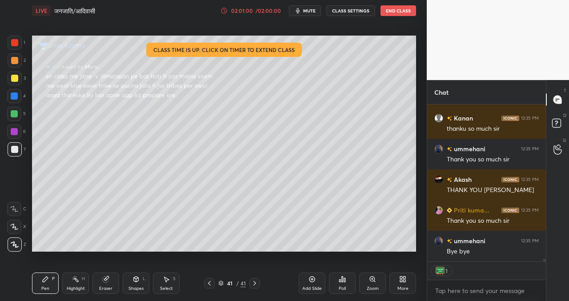
click at [397, 12] on button "End Class" at bounding box center [398, 10] width 36 height 11
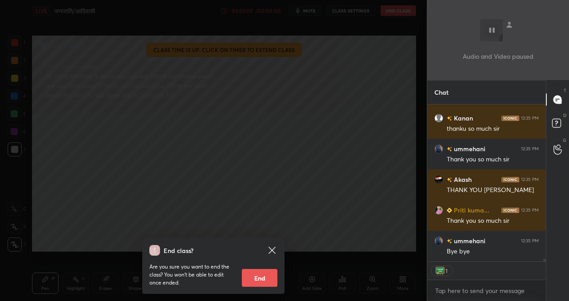
drag, startPoint x: 259, startPoint y: 277, endPoint x: 250, endPoint y: 284, distance: 11.0
click at [259, 277] on button "End" at bounding box center [260, 278] width 36 height 18
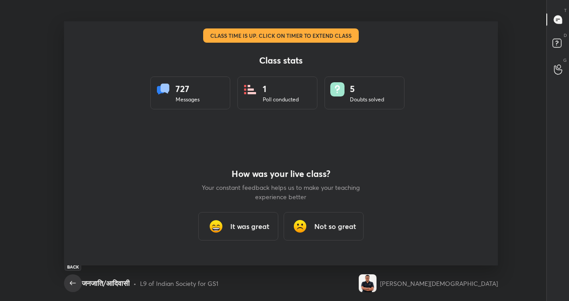
click at [73, 284] on icon "button" at bounding box center [73, 283] width 11 height 11
type textarea "x"
